Goal: Task Accomplishment & Management: Use online tool/utility

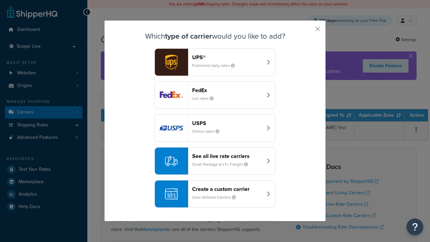
click at [215, 194] on div "Create a custom carrier User-defined Carriers" at bounding box center [227, 194] width 70 height 16
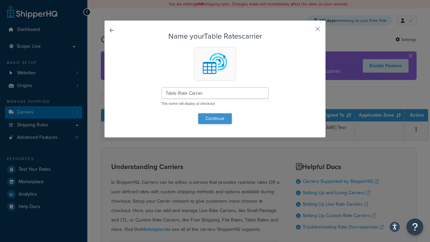
type input "Table Rate Carrier"
click at [215, 118] on button "Continue" at bounding box center [215, 118] width 34 height 11
